Goal: Transaction & Acquisition: Purchase product/service

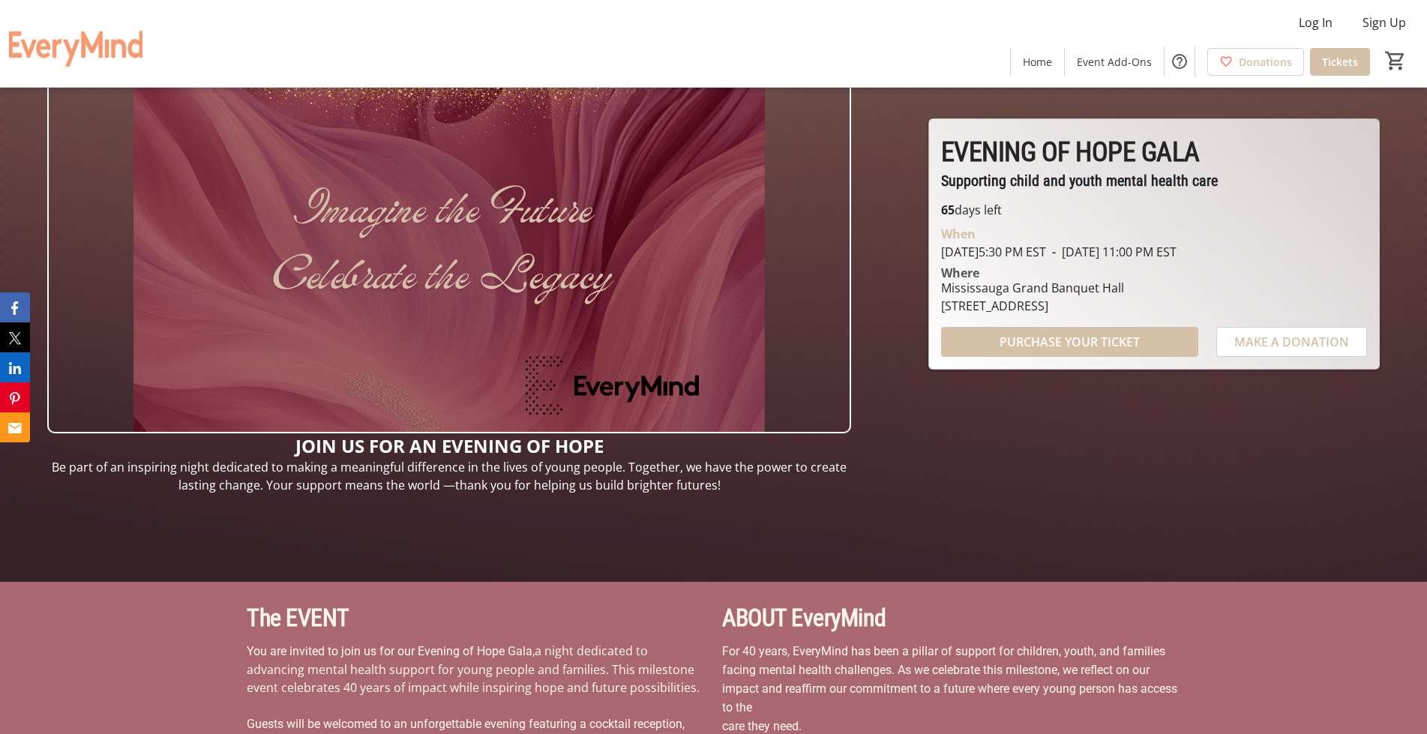
scroll to position [75, 0]
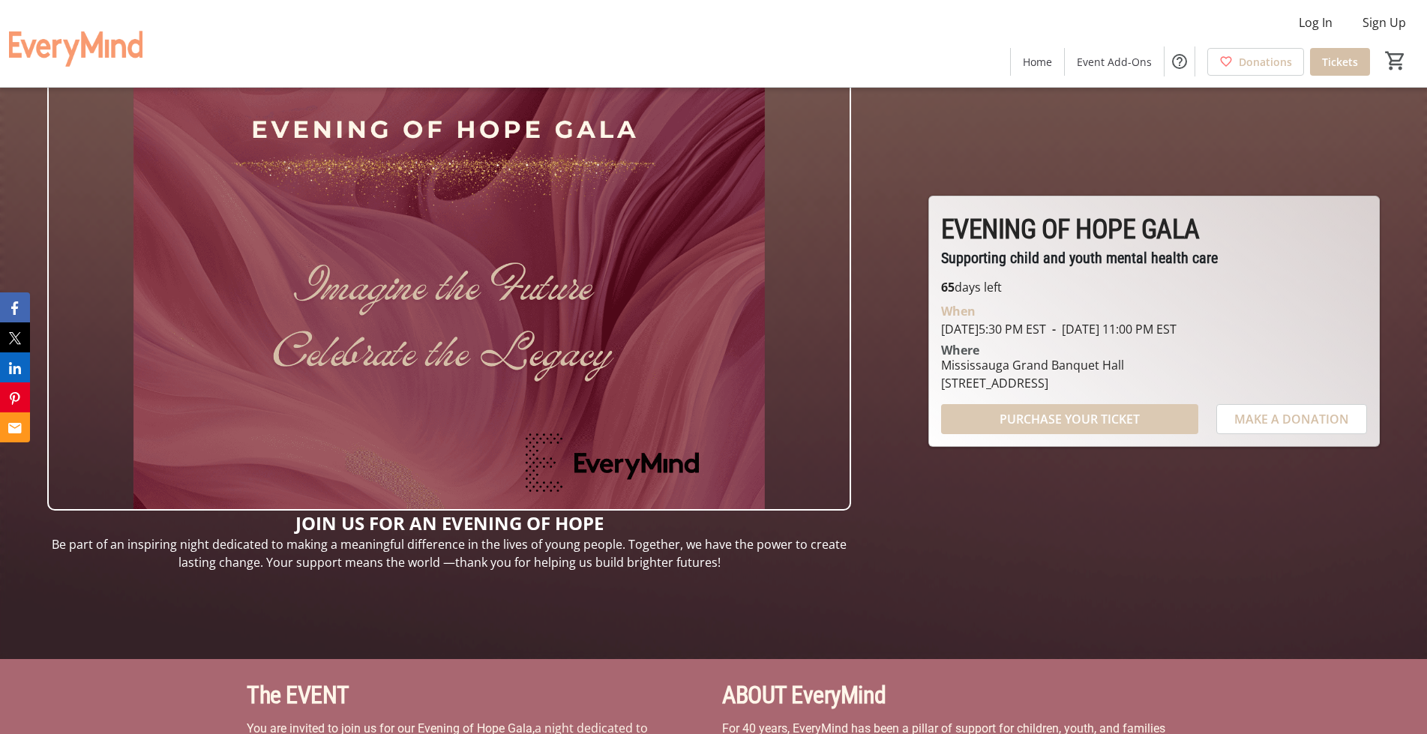
click at [1021, 422] on span "PURCHASE YOUR TICKET" at bounding box center [1070, 419] width 140 height 18
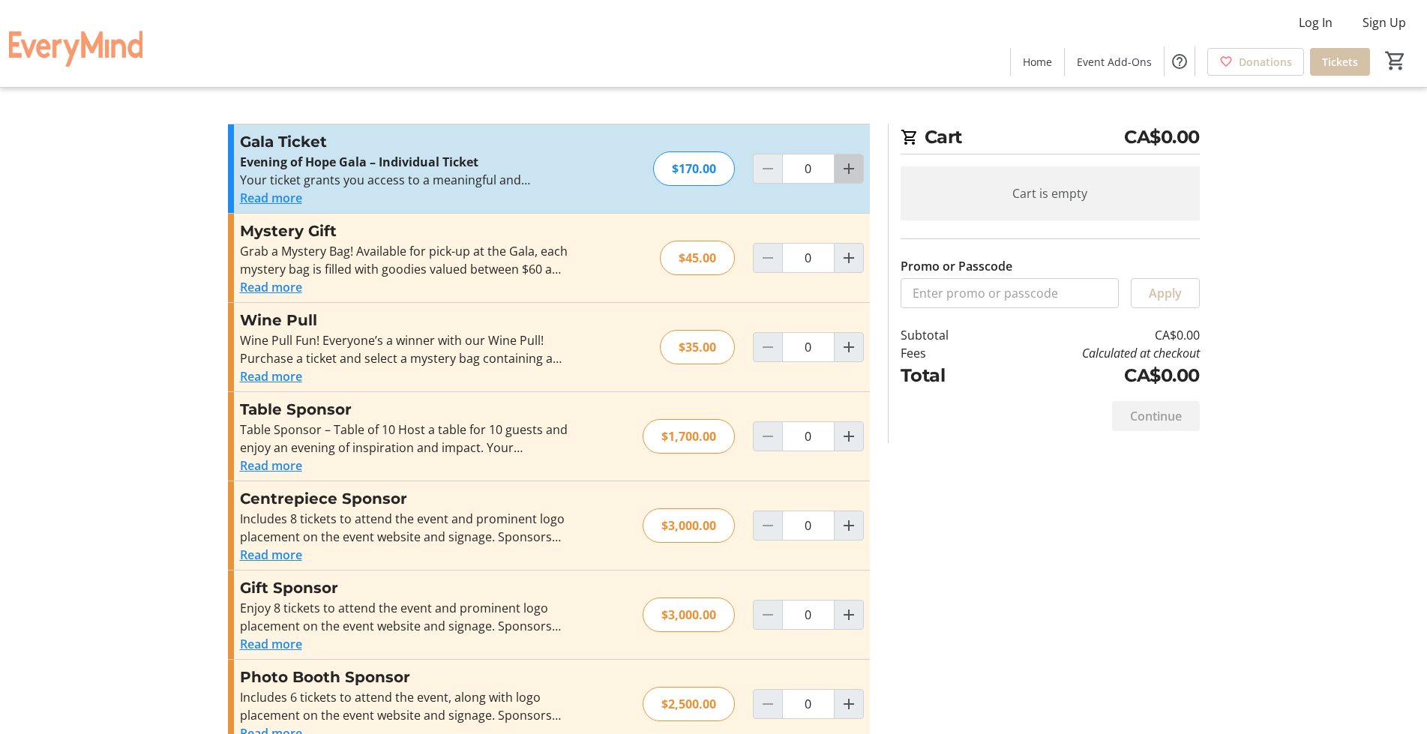
click at [841, 172] on mat-icon "Increment by one" at bounding box center [849, 169] width 18 height 18
type input "1"
click at [850, 255] on mat-icon "Increment by one" at bounding box center [849, 258] width 18 height 18
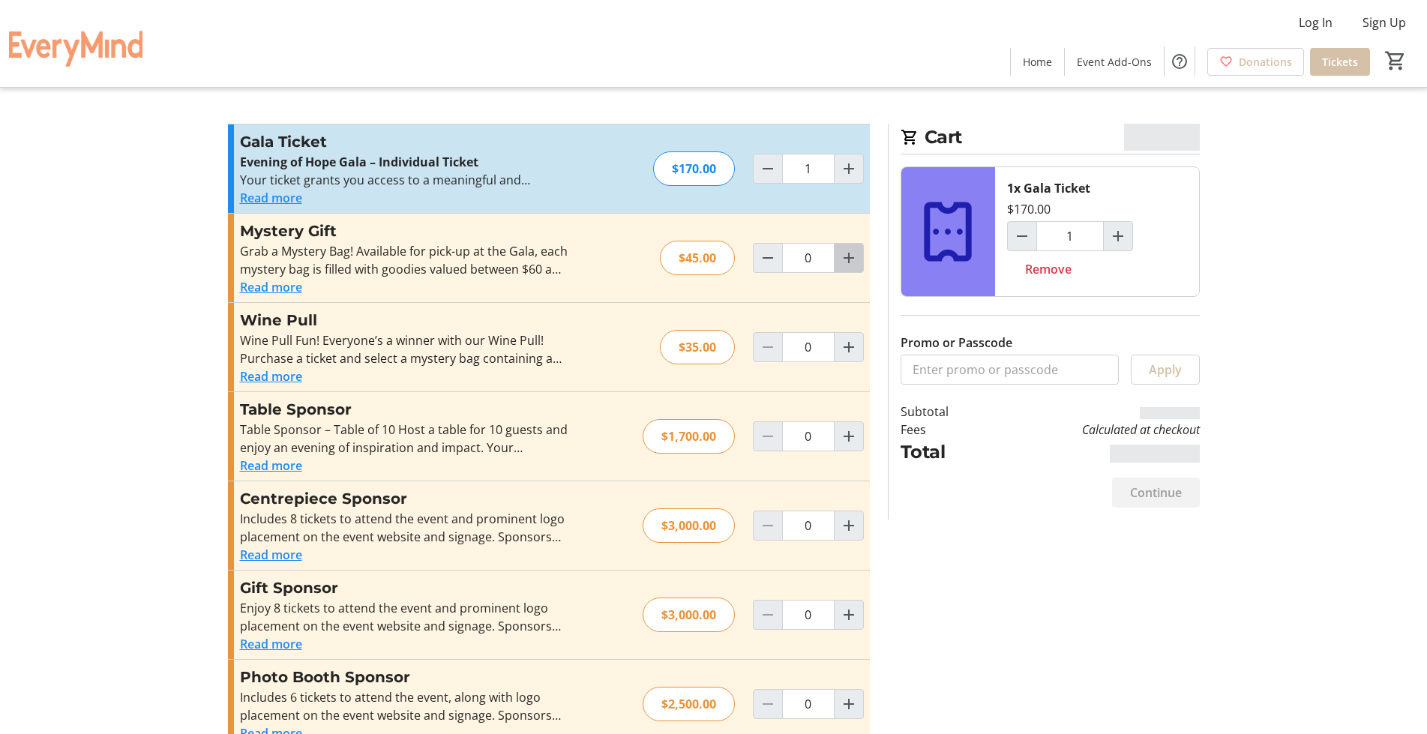
type input "1"
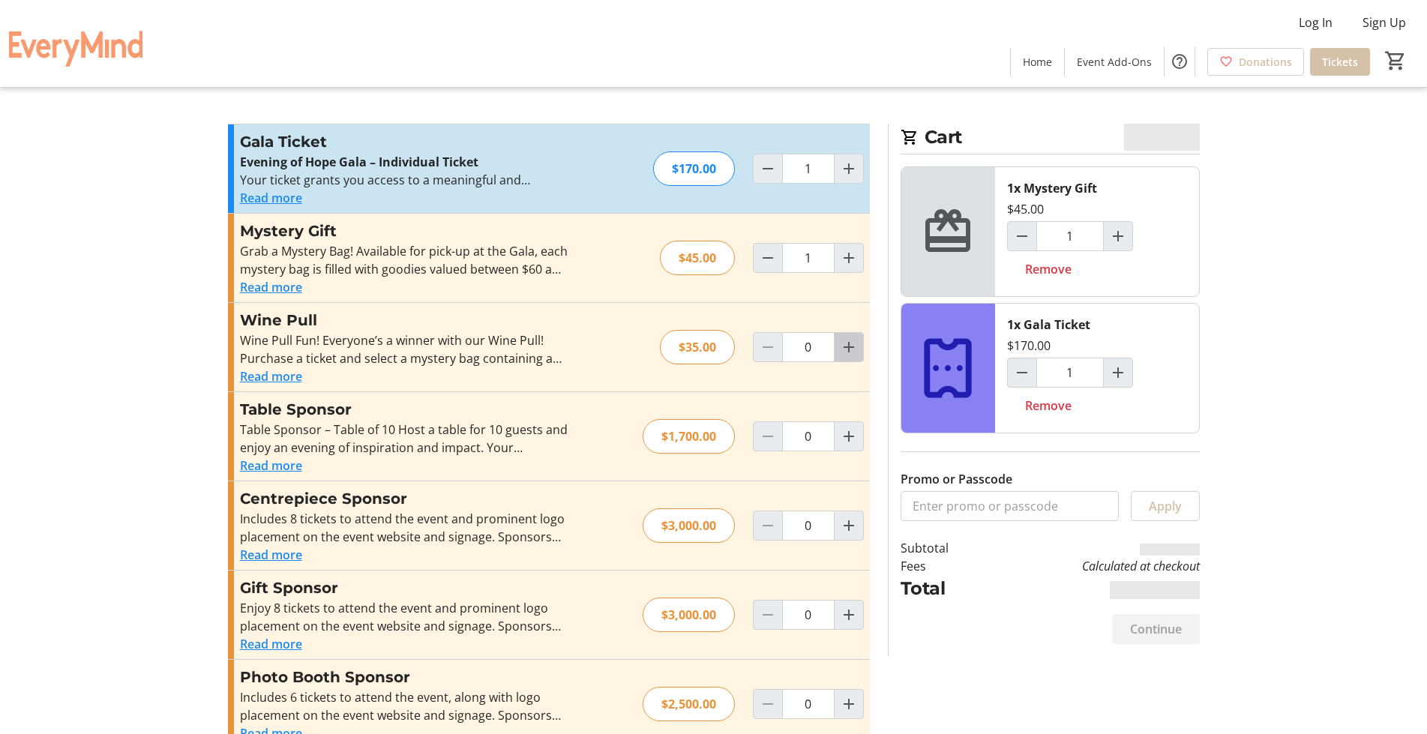
click at [847, 347] on mat-icon "Increment by one" at bounding box center [849, 347] width 18 height 18
type input "1"
click at [849, 164] on mat-icon "Increment by one" at bounding box center [849, 169] width 18 height 18
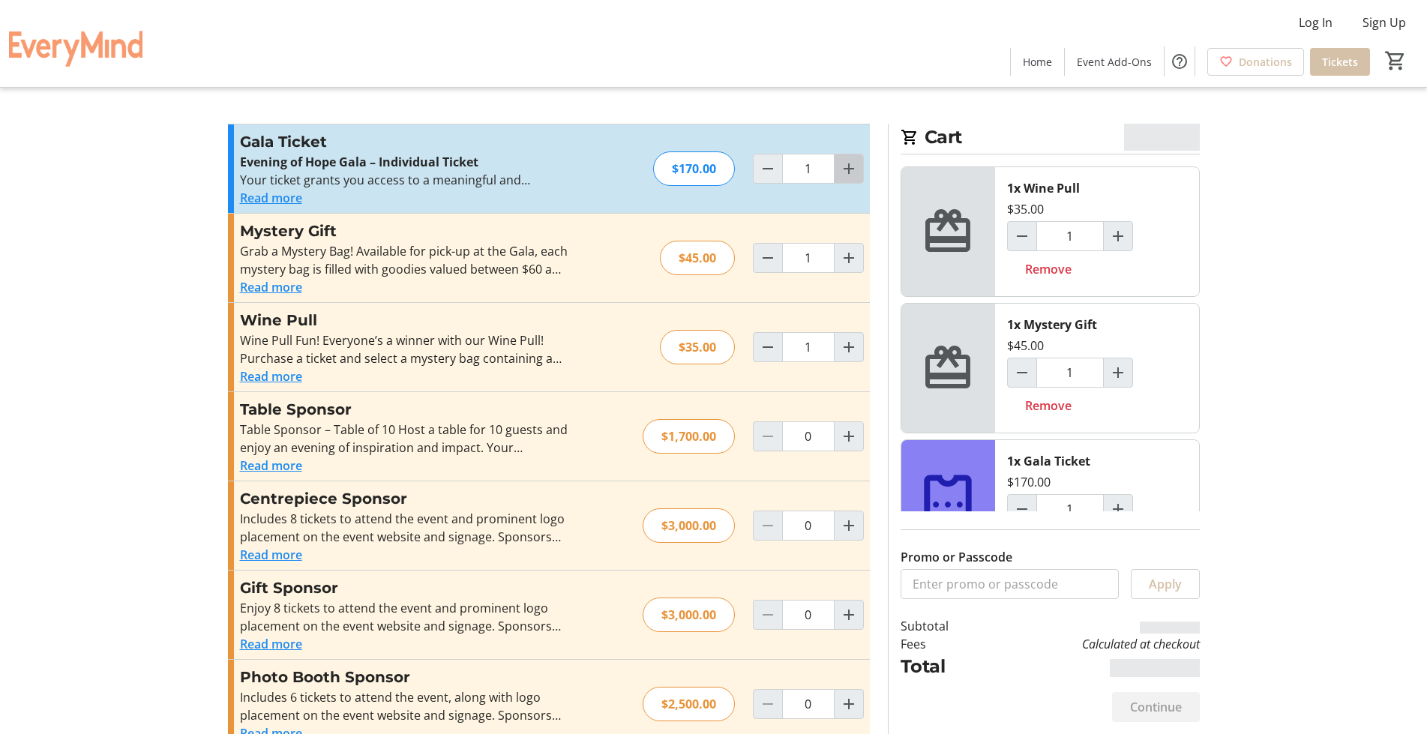
type input "2"
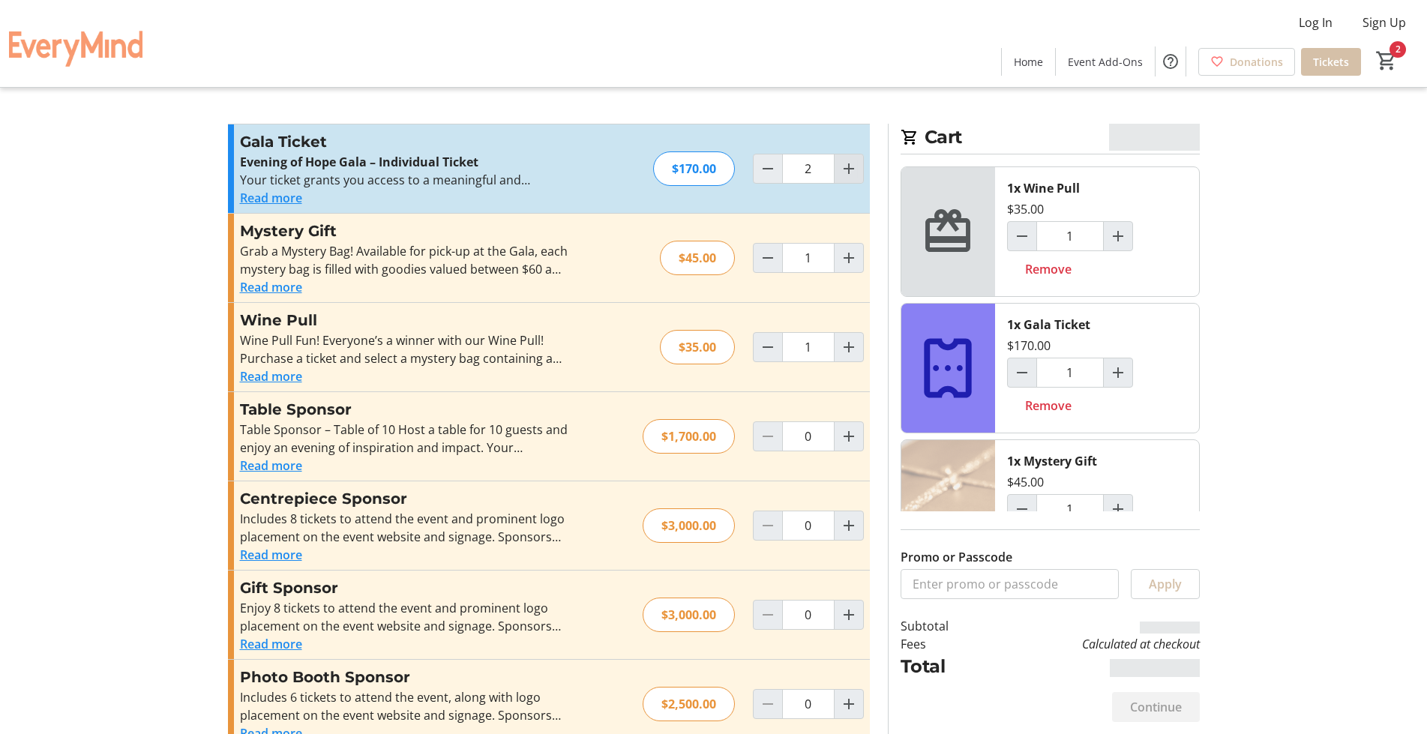
type input "2"
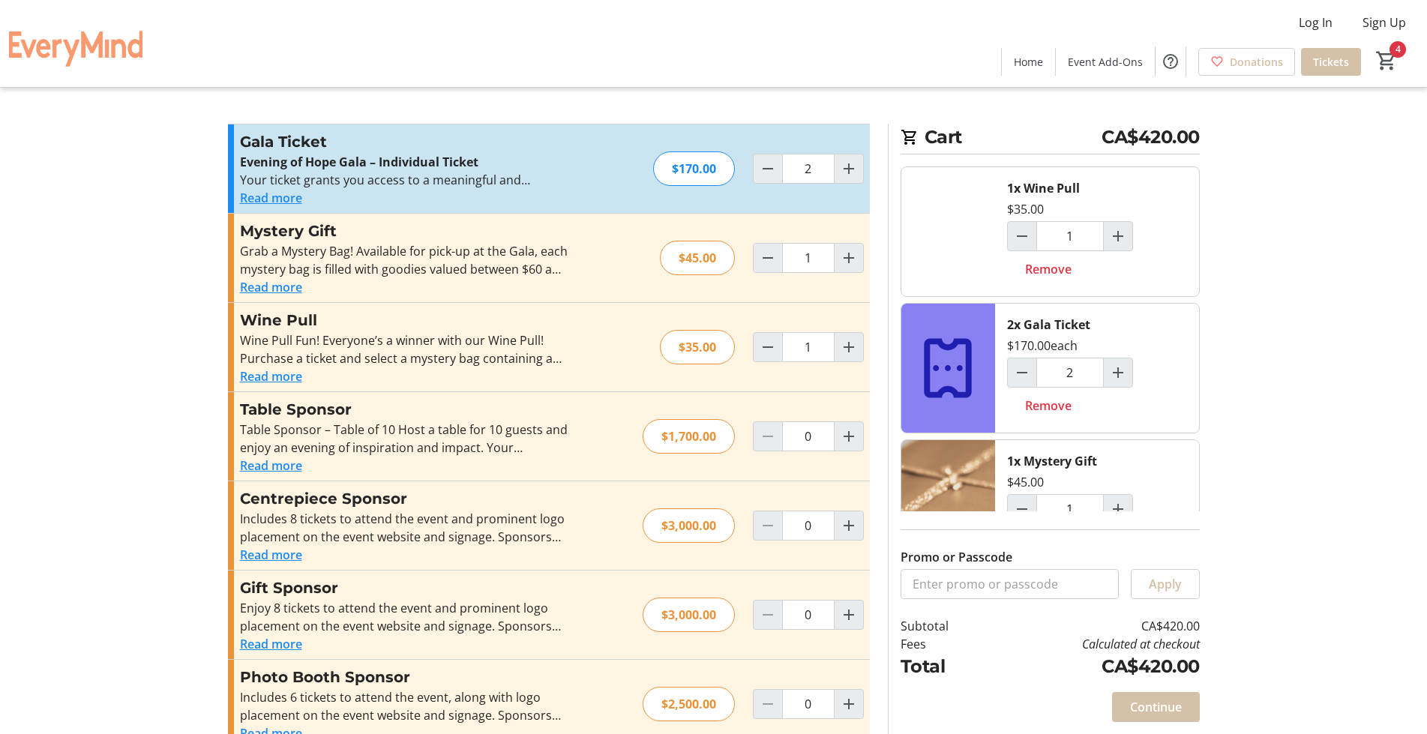
click at [268, 200] on button "Read more" at bounding box center [271, 198] width 62 height 18
